Goal: Communication & Community: Answer question/provide support

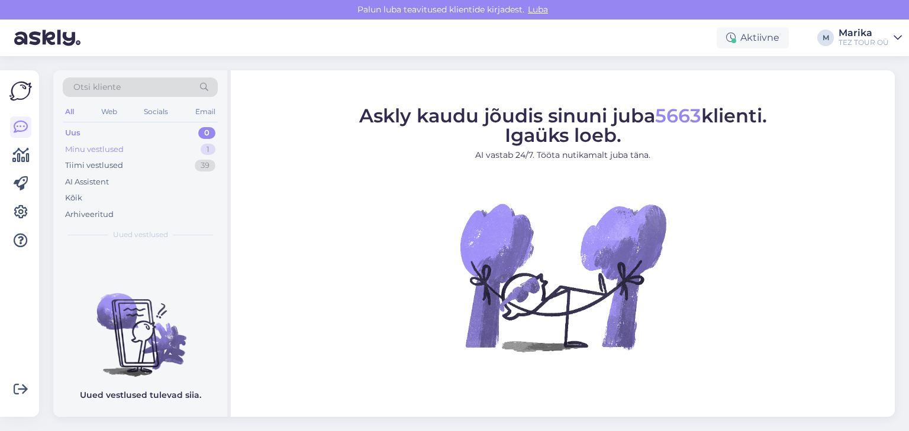
click at [114, 145] on div "Minu vestlused" at bounding box center [94, 150] width 59 height 12
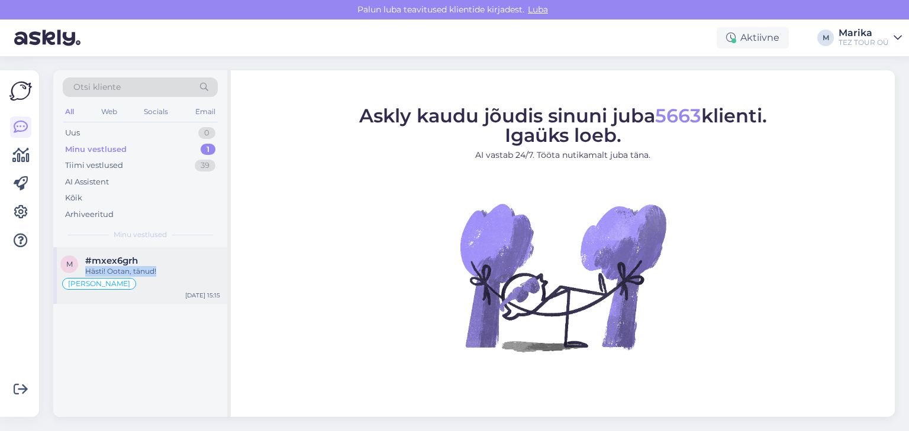
click at [169, 265] on div "#mxex6grh Hästi! Ootan, tänud!" at bounding box center [152, 266] width 135 height 21
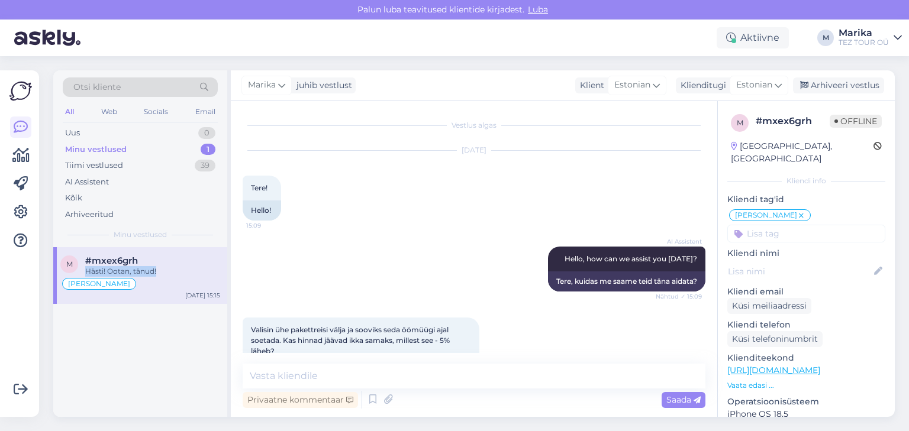
scroll to position [250, 0]
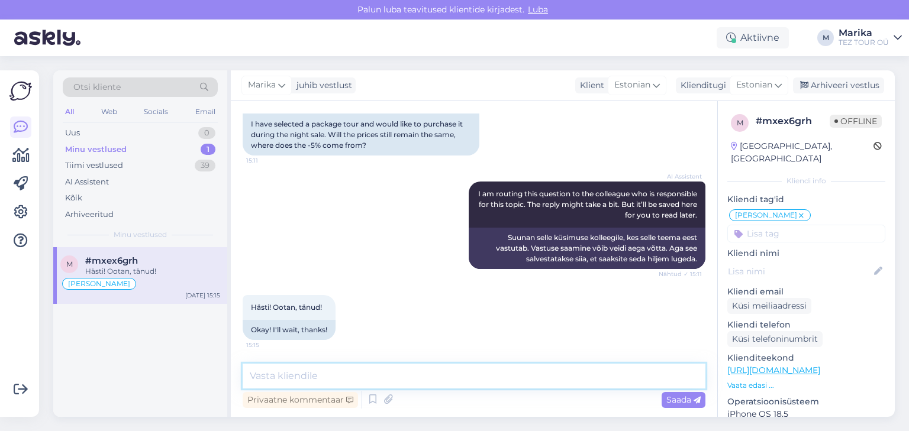
click at [329, 373] on textarea at bounding box center [474, 376] width 463 height 25
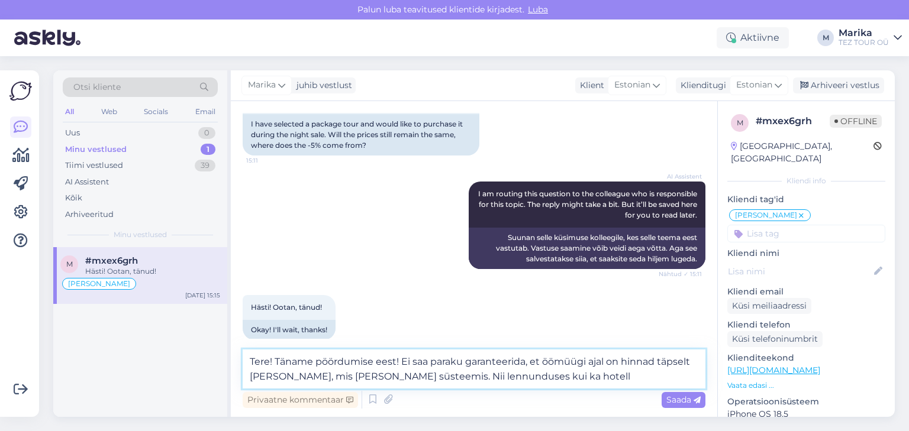
click at [554, 362] on textarea "Tere! Täname pöördumise eest! Ei saa paraku garanteerida, et öömüügi ajal on hi…" at bounding box center [474, 369] width 463 height 39
click at [530, 376] on textarea "Tere! Täname pöördumise eest! Ei saa paraku garanteerida, et ÖÖMÜÜG ajal on hin…" at bounding box center [474, 369] width 463 height 39
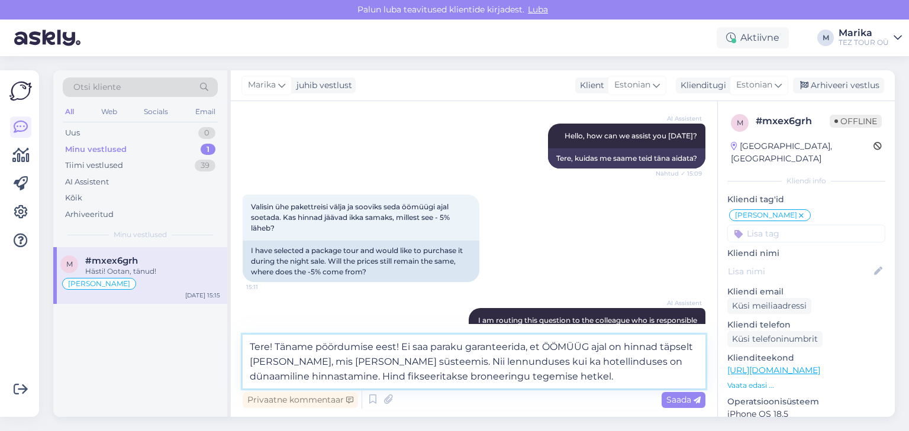
scroll to position [279, 0]
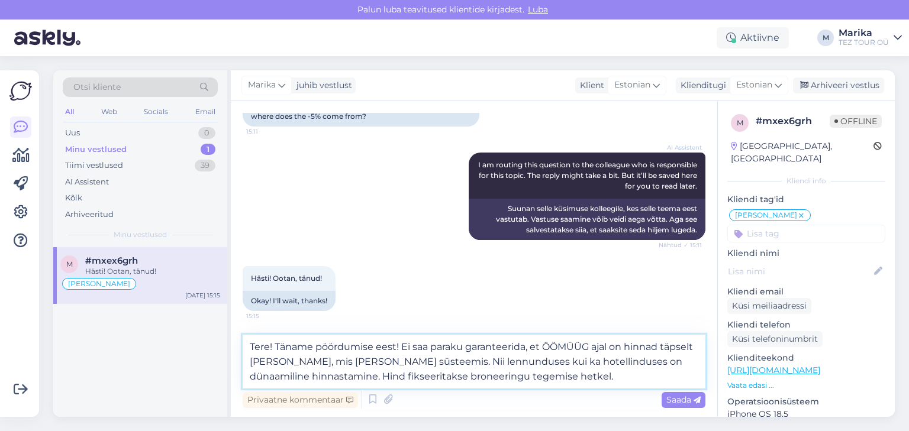
drag, startPoint x: 381, startPoint y: 360, endPoint x: 402, endPoint y: 340, distance: 28.9
click at [402, 340] on textarea "Tere! Täname pöördumise eest! Ei saa paraku garanteerida, et ÖÖMÜÜG ajal on hin…" at bounding box center [474, 362] width 463 height 54
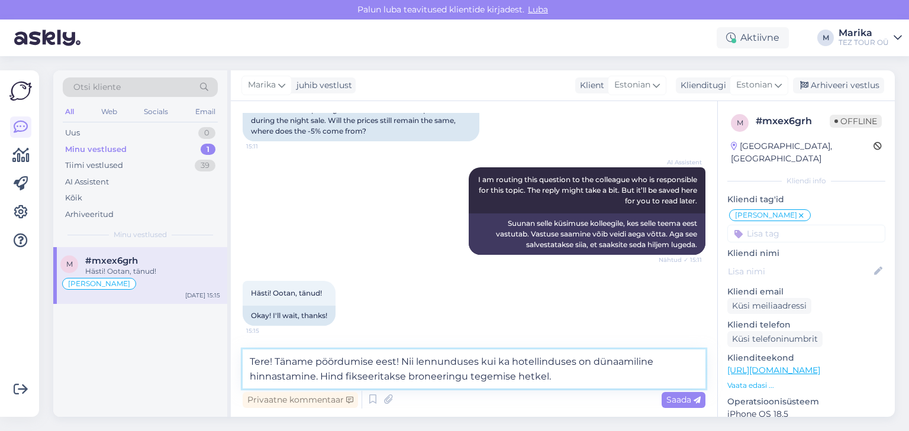
scroll to position [264, 0]
click at [554, 379] on textarea "Tere! Täname pöördumise eest! Nii lennunduses kui ka hotellinduses on dünaamili…" at bounding box center [474, 369] width 463 height 39
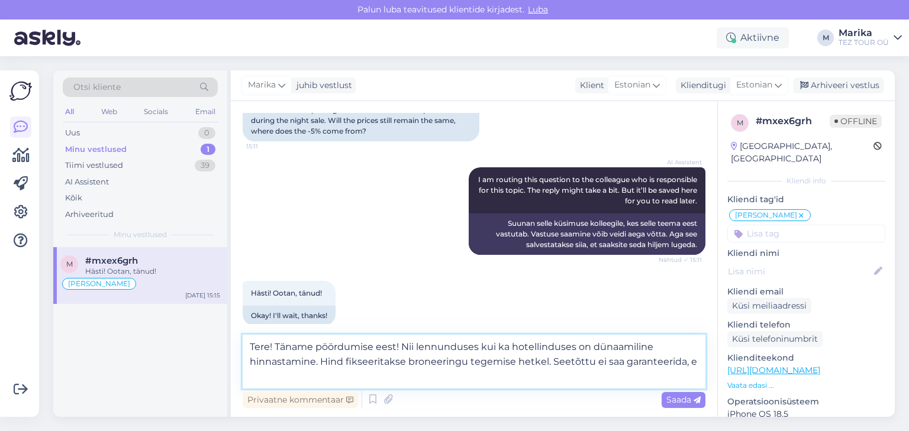
scroll to position [279, 0]
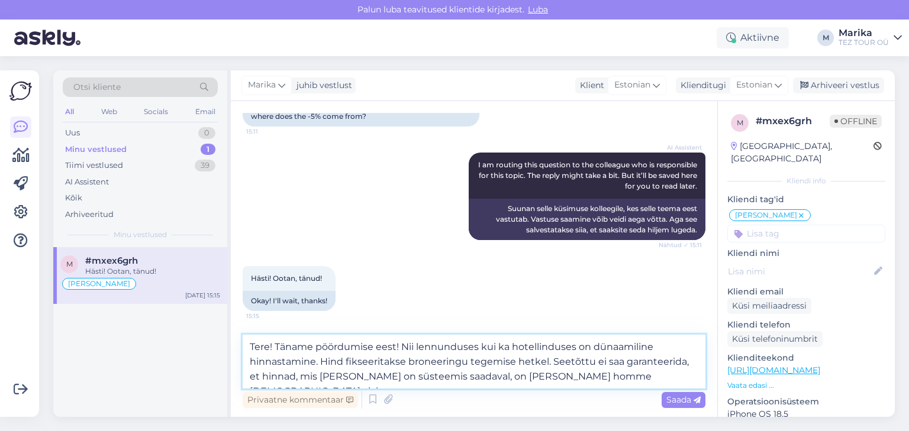
drag, startPoint x: 290, startPoint y: 345, endPoint x: 613, endPoint y: 374, distance: 323.6
click at [613, 374] on textarea "Tere! Täname pöördumise eest! Nii lennunduses kui ka hotellinduses on dünaamili…" at bounding box center [474, 362] width 463 height 54
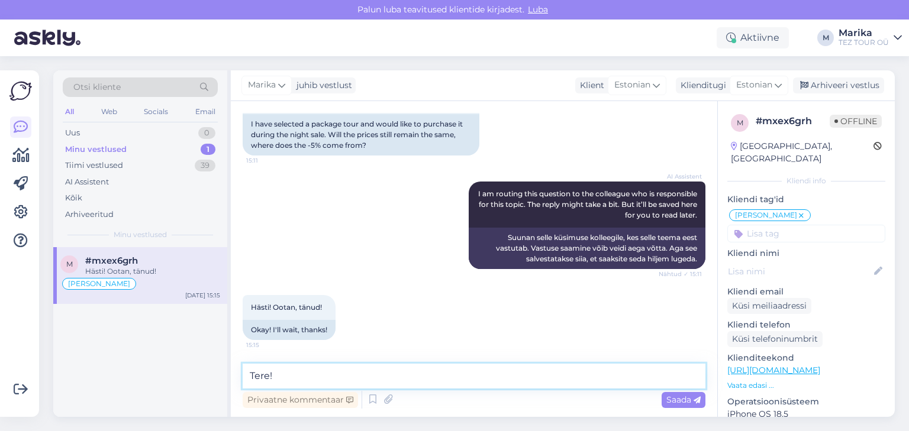
scroll to position [250, 0]
type textarea "Tere!"
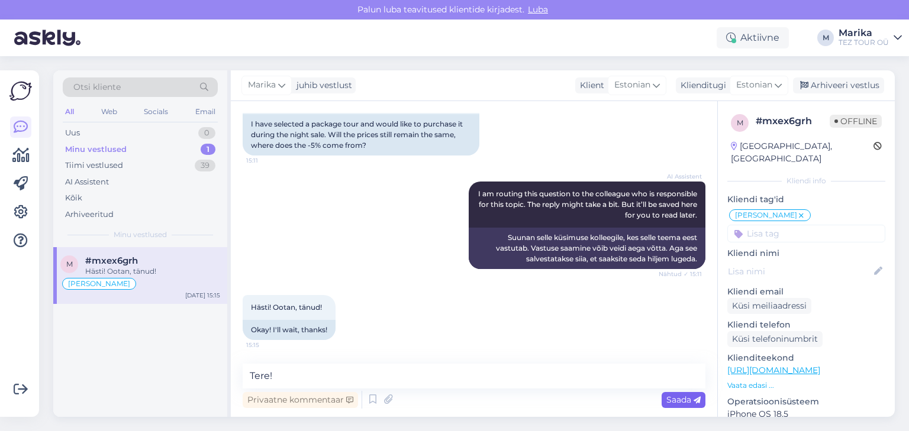
click at [680, 398] on span "Saada" at bounding box center [683, 400] width 34 height 11
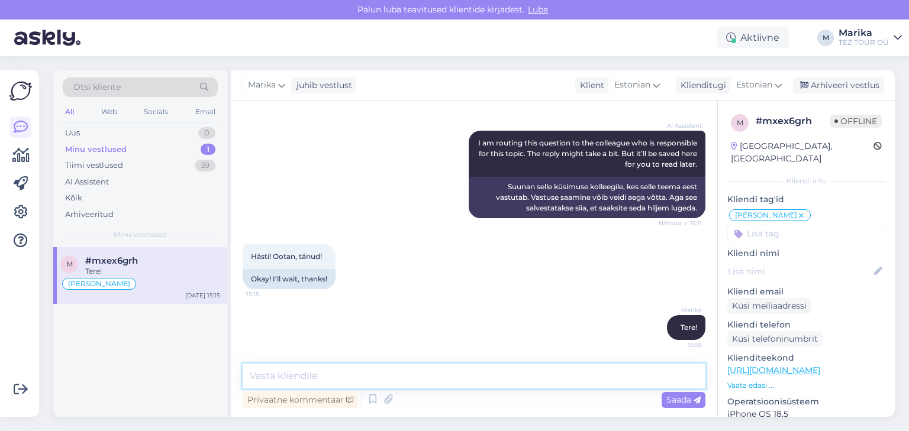
click at [603, 374] on textarea at bounding box center [474, 376] width 463 height 25
paste textarea "Täname pöördumise eest! Nii lennunduses kui ka hotellinduses on dünaamiline hin…"
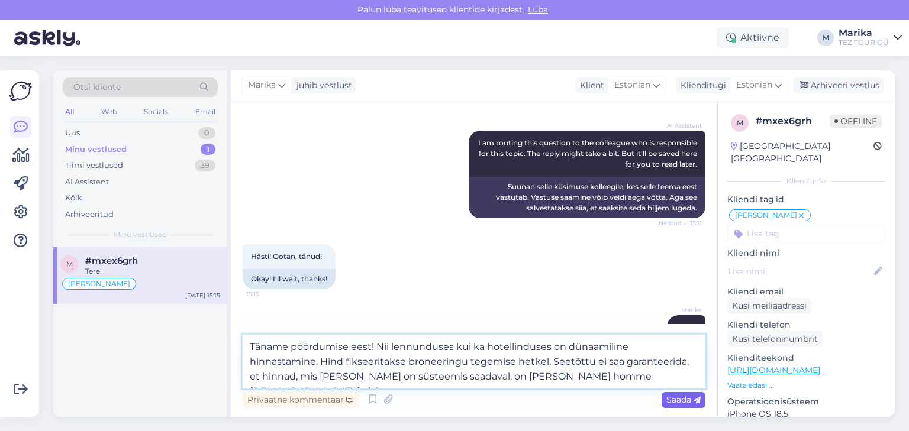
type textarea "Täname pöördumise eest! Nii lennunduses kui ka hotellinduses on dünaamiline hin…"
click at [668, 398] on span "Saada" at bounding box center [683, 400] width 34 height 11
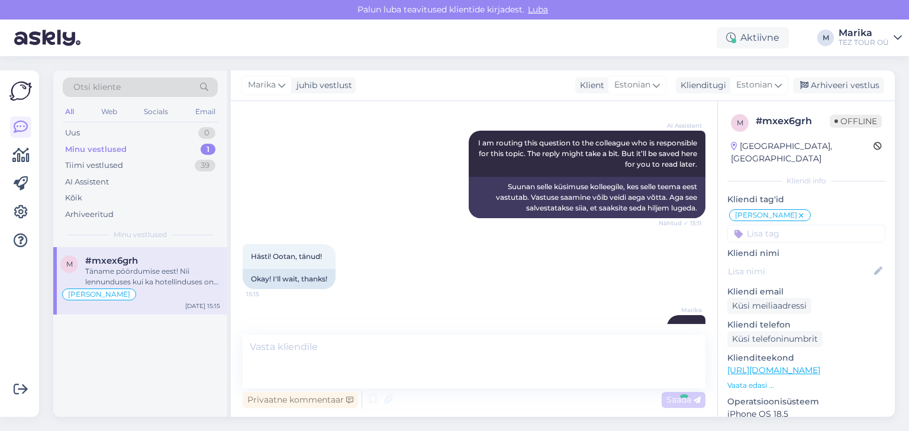
scroll to position [394, 0]
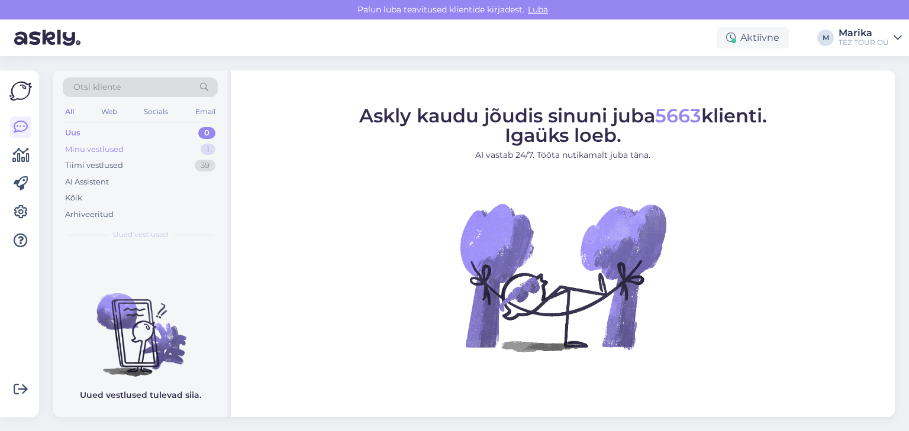
click at [125, 148] on div "Minu vestlused 1" at bounding box center [140, 149] width 155 height 17
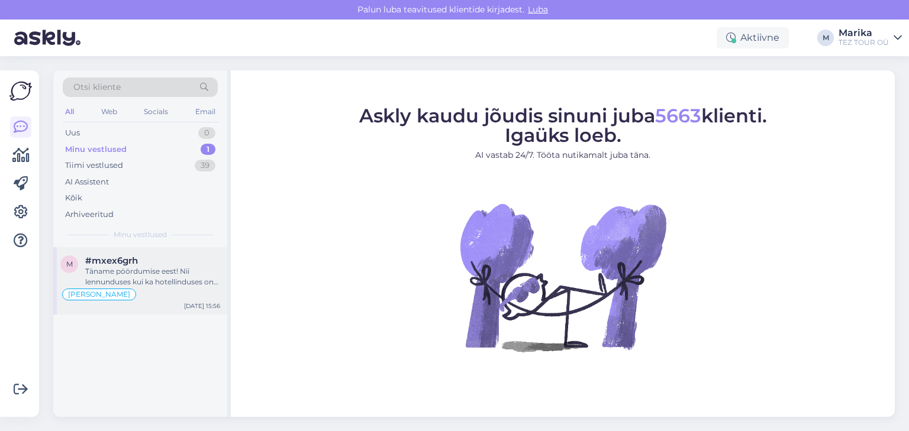
click at [168, 267] on div "Täname pöördumise eest! Nii lennunduses kui ka hotellinduses on dünaamiline hin…" at bounding box center [152, 276] width 135 height 21
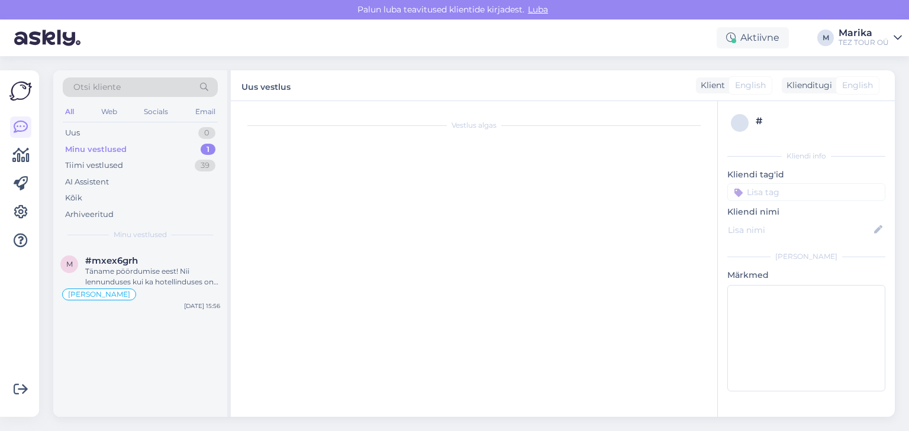
scroll to position [394, 0]
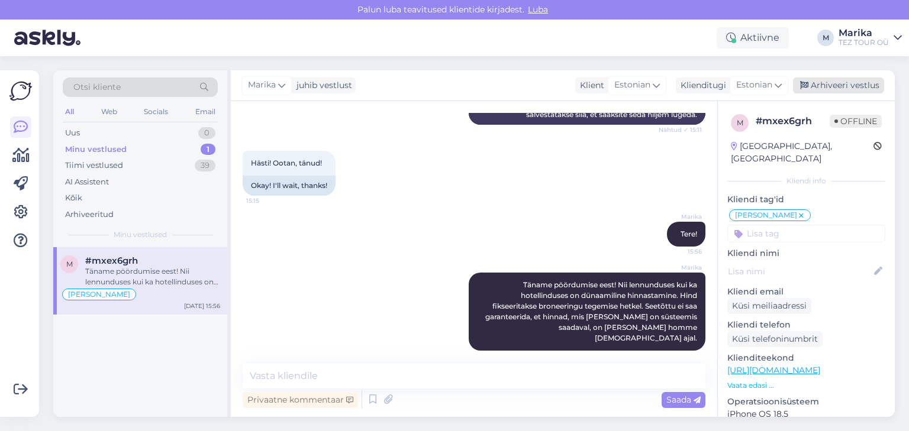
click at [833, 85] on div "Arhiveeri vestlus" at bounding box center [838, 85] width 91 height 16
